Goal: Communication & Community: Answer question/provide support

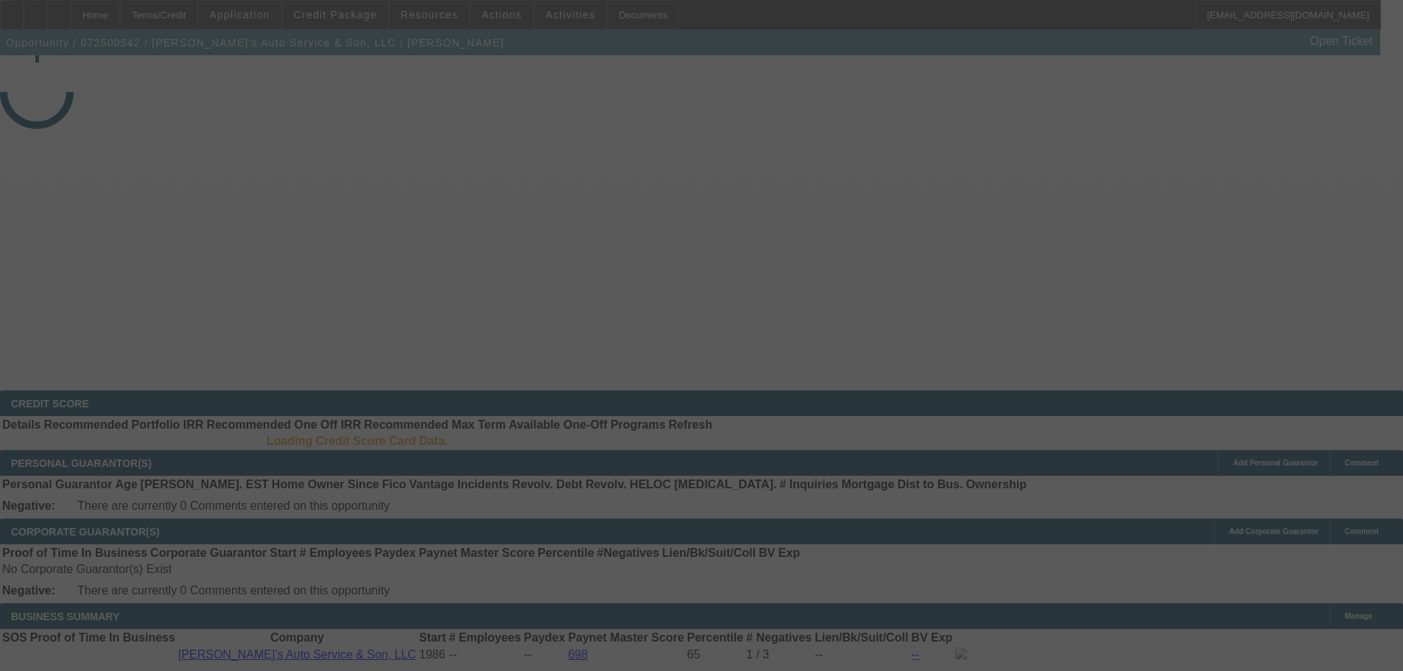
select select "3"
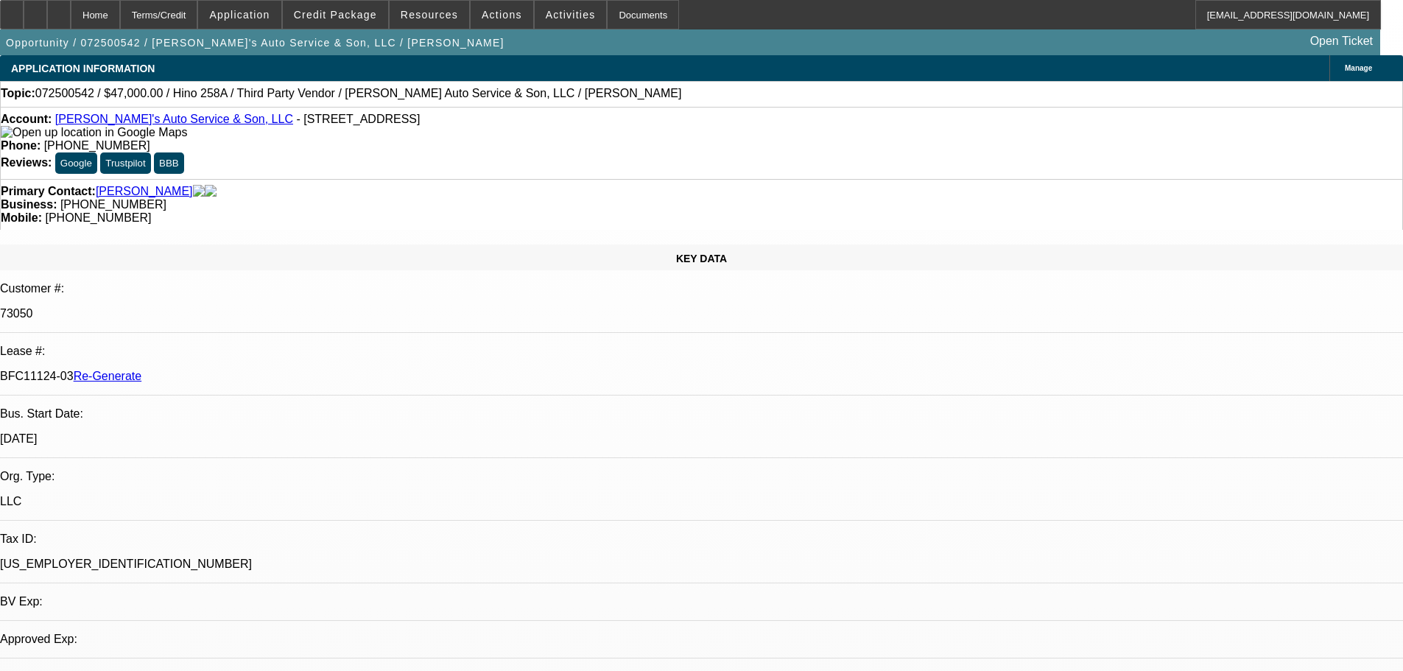
select select "0"
select select "0.1"
select select "4"
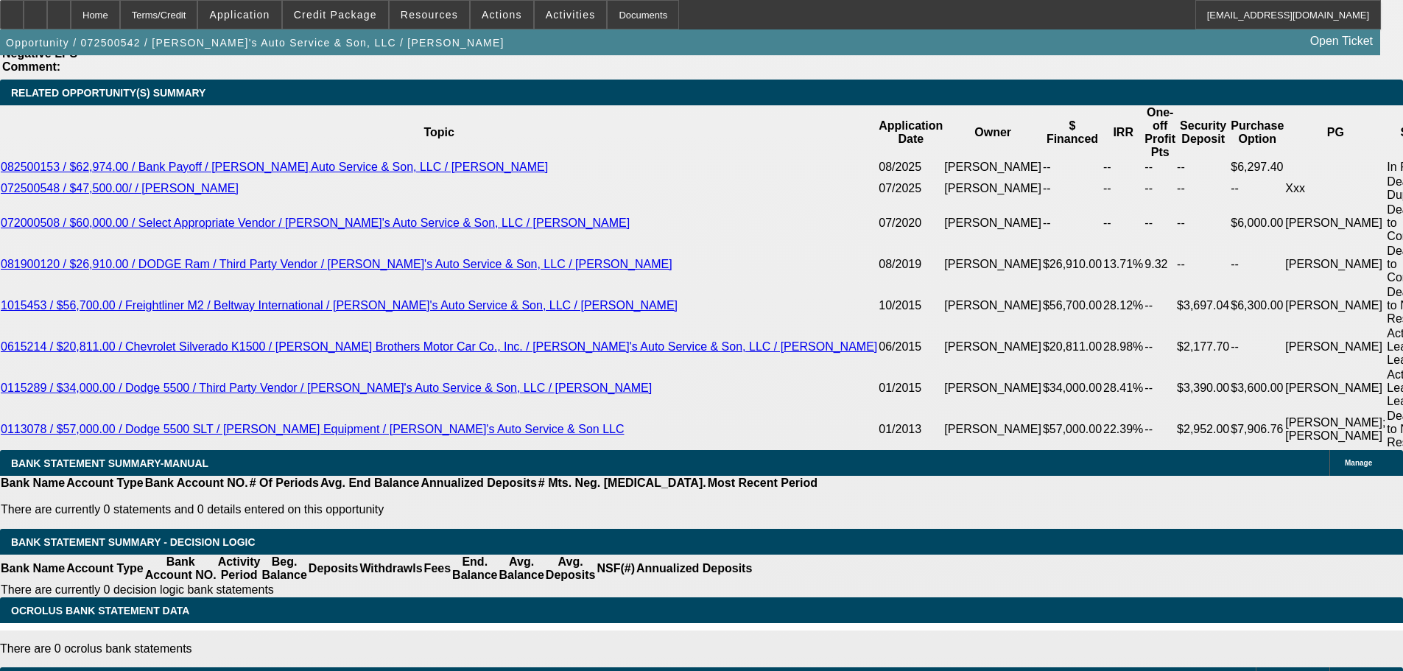
scroll to position [2791, 0]
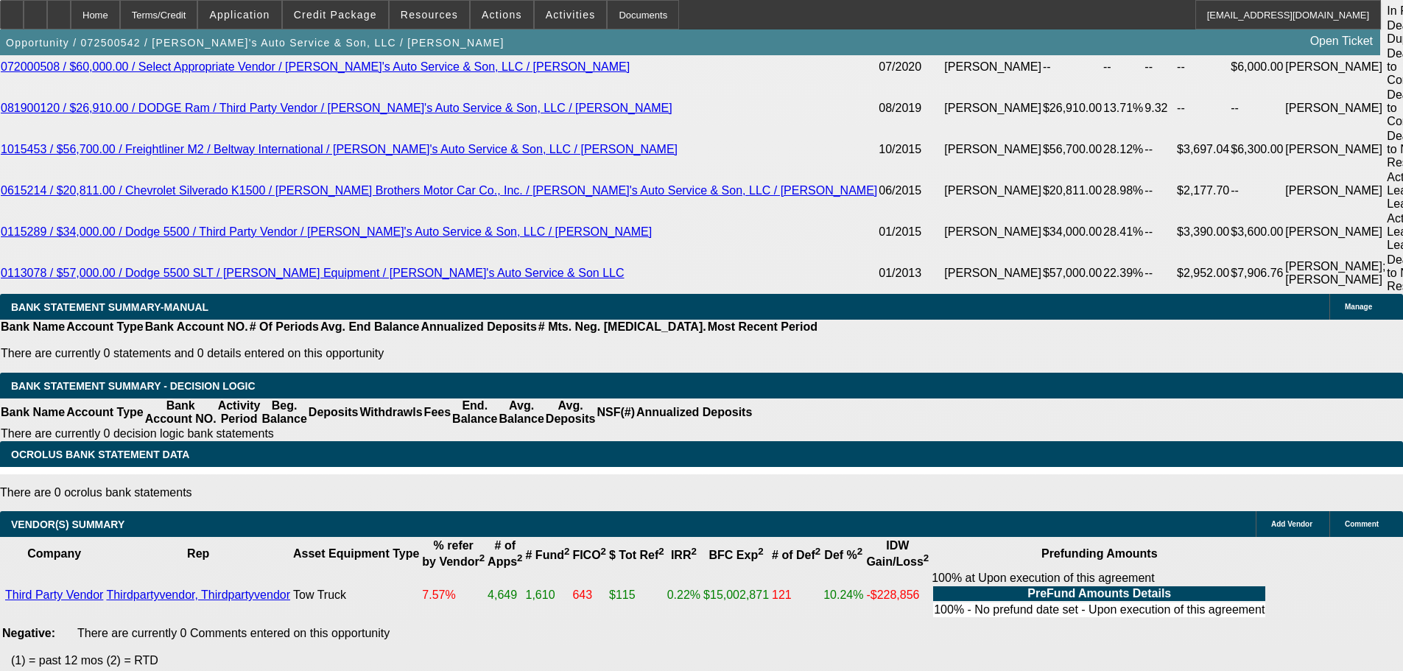
click at [1135, 256] on button "reply_all Reply All" at bounding box center [1127, 267] width 93 height 35
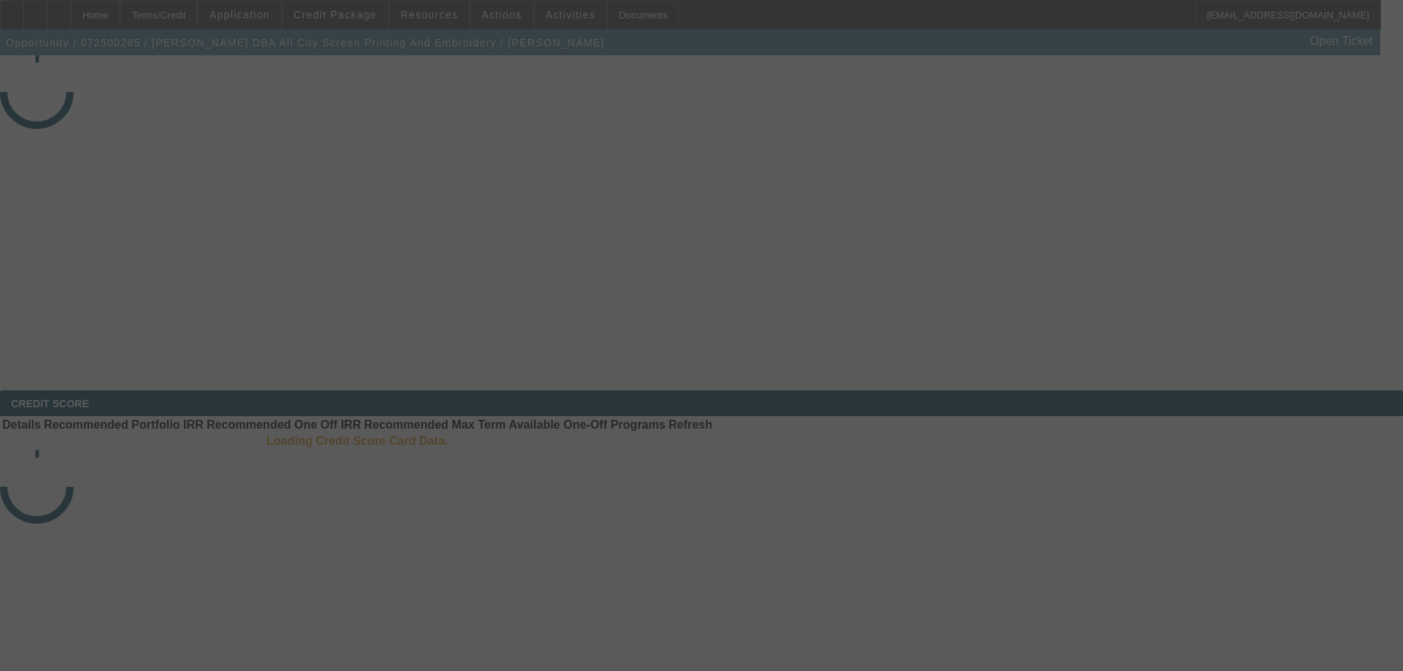
select select "3"
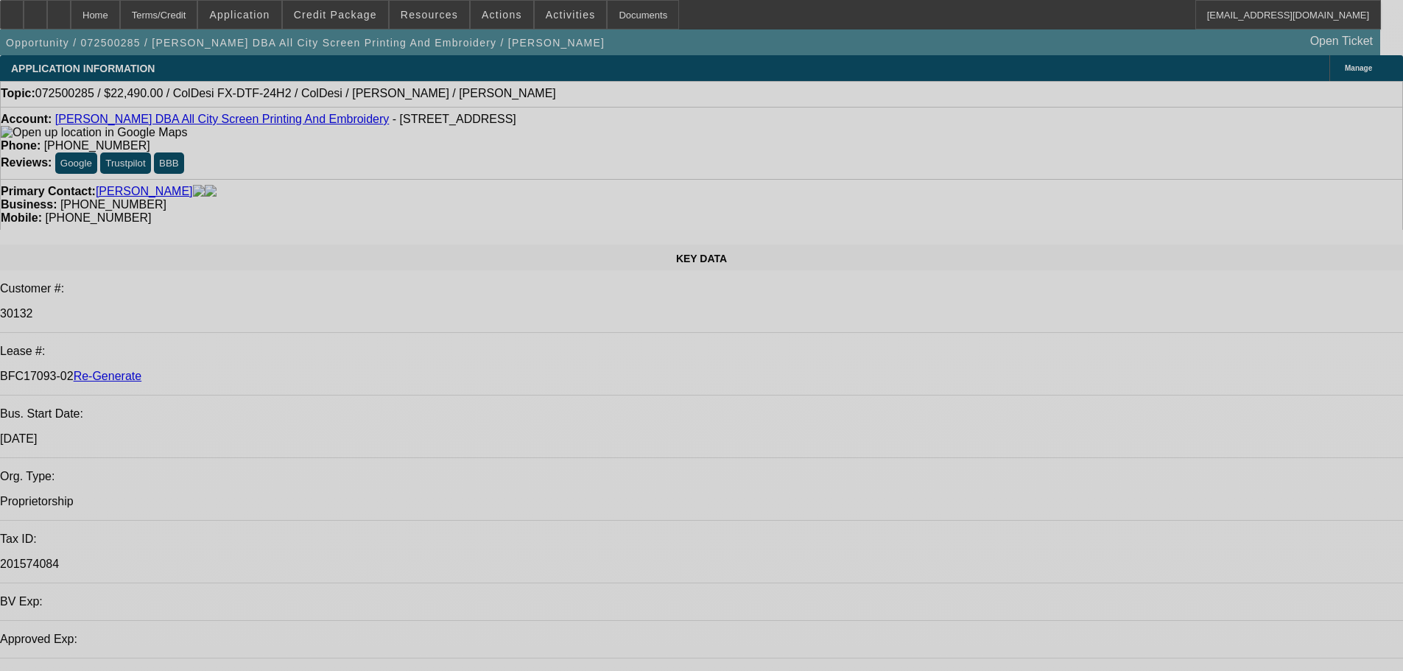
select select "0"
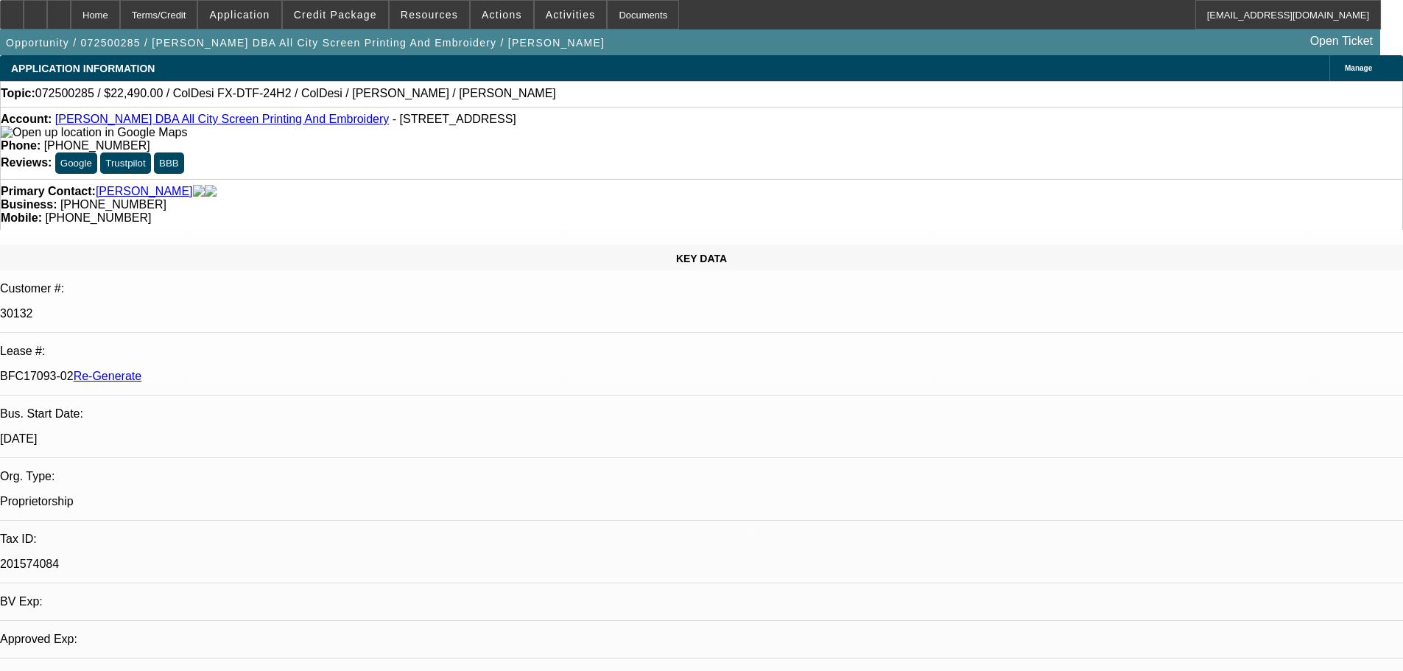
select select "0"
select select "0.1"
select select "4"
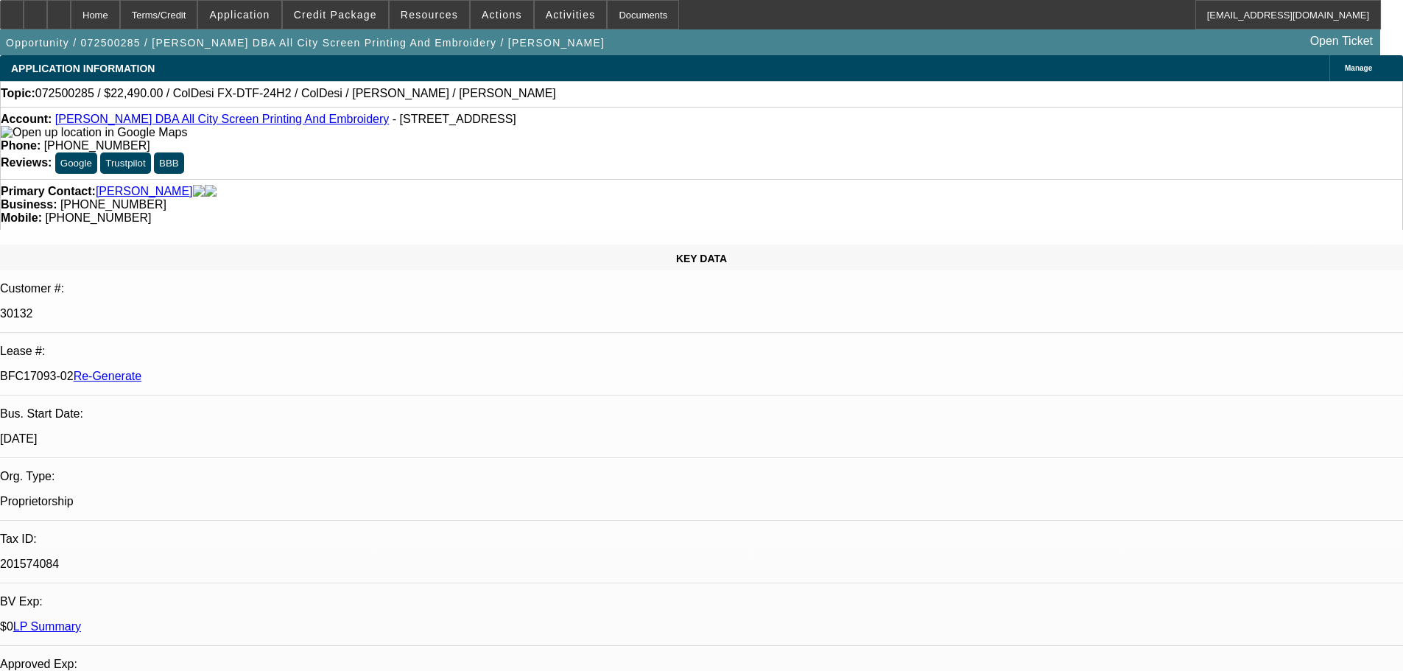
scroll to position [15, 0]
click at [538, 5] on span at bounding box center [571, 14] width 72 height 35
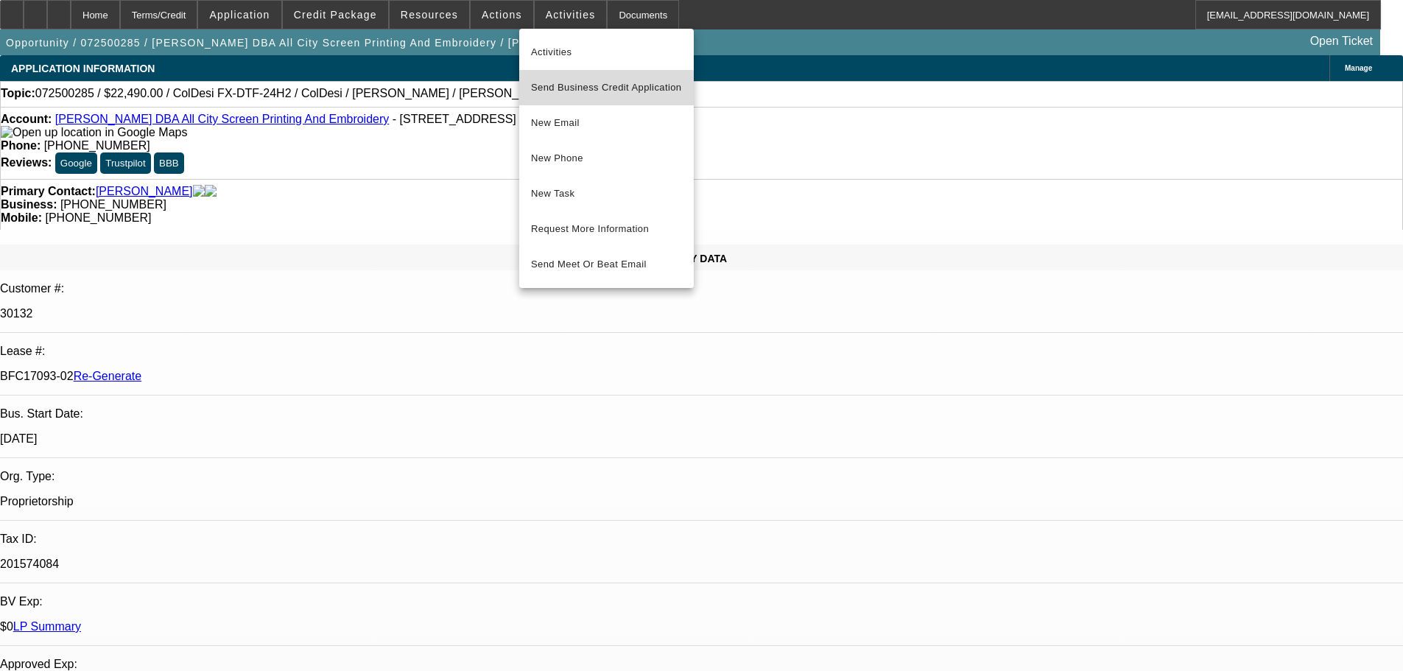
click at [596, 104] on button "Send Business Credit Application" at bounding box center [606, 87] width 175 height 35
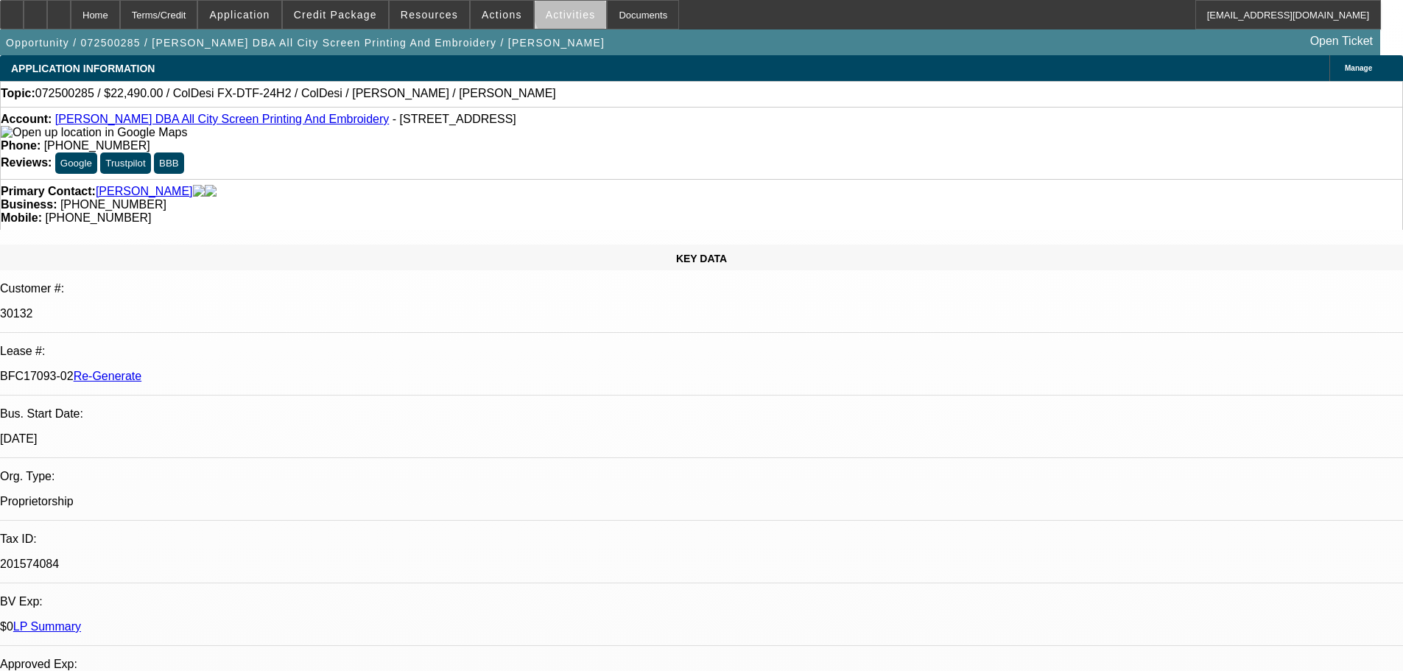
click at [558, 12] on span "Activities" at bounding box center [571, 15] width 50 height 12
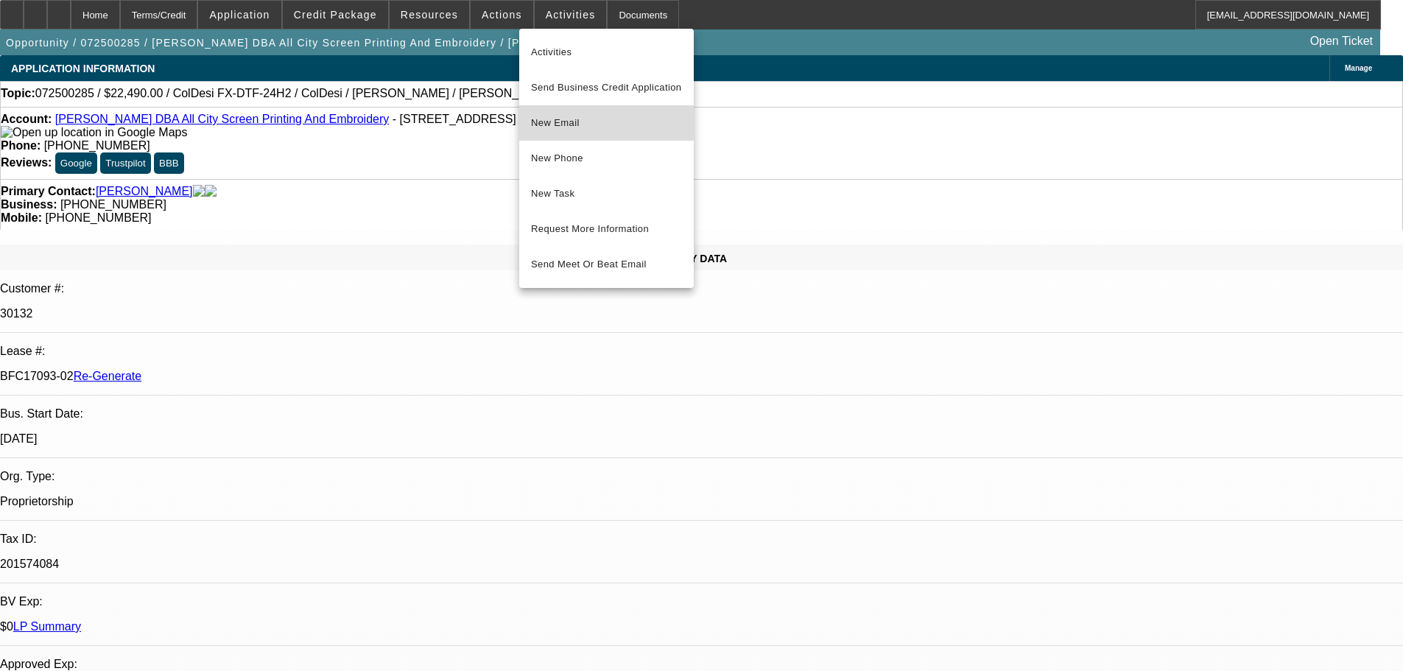
click at [591, 119] on span "New Email" at bounding box center [606, 123] width 151 height 18
